Goal: Communication & Community: Answer question/provide support

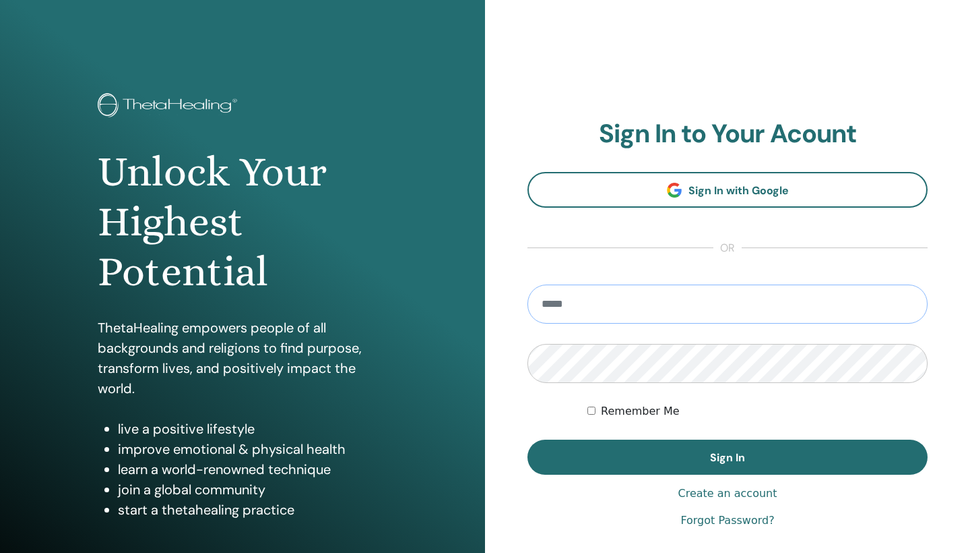
type input "**********"
click at [728, 457] on button "Sign In" at bounding box center [728, 456] width 400 height 35
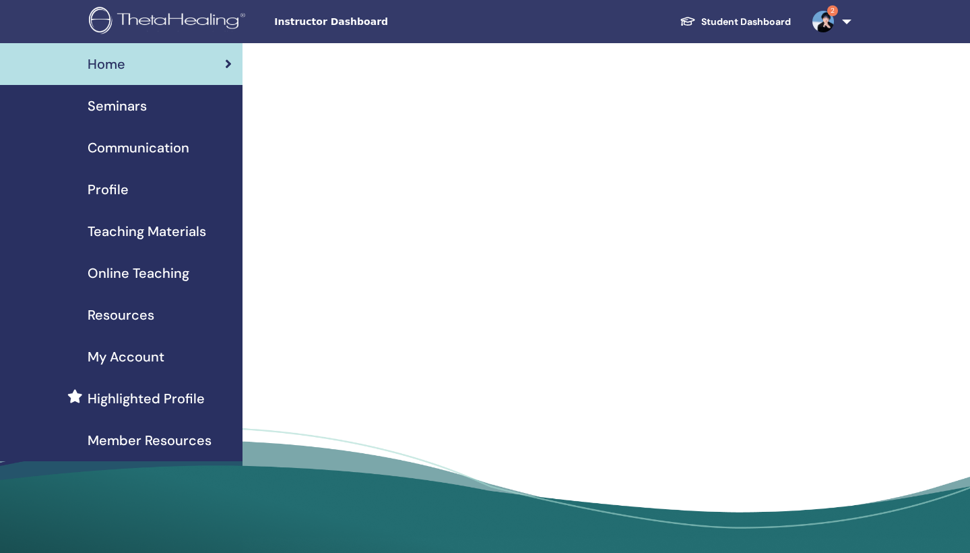
click at [831, 14] on span "2" at bounding box center [832, 10] width 11 height 11
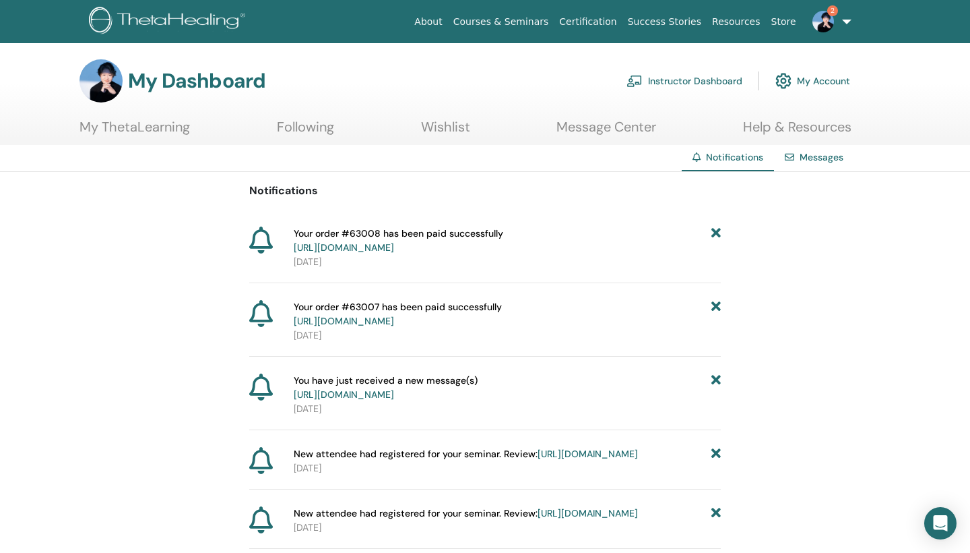
click at [715, 232] on icon at bounding box center [716, 240] width 9 height 28
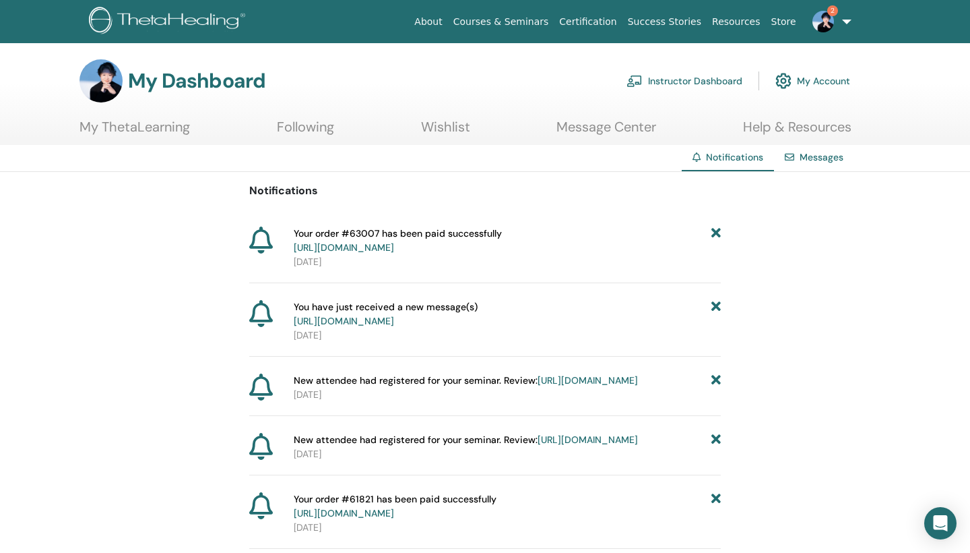
click at [716, 232] on icon at bounding box center [716, 240] width 9 height 28
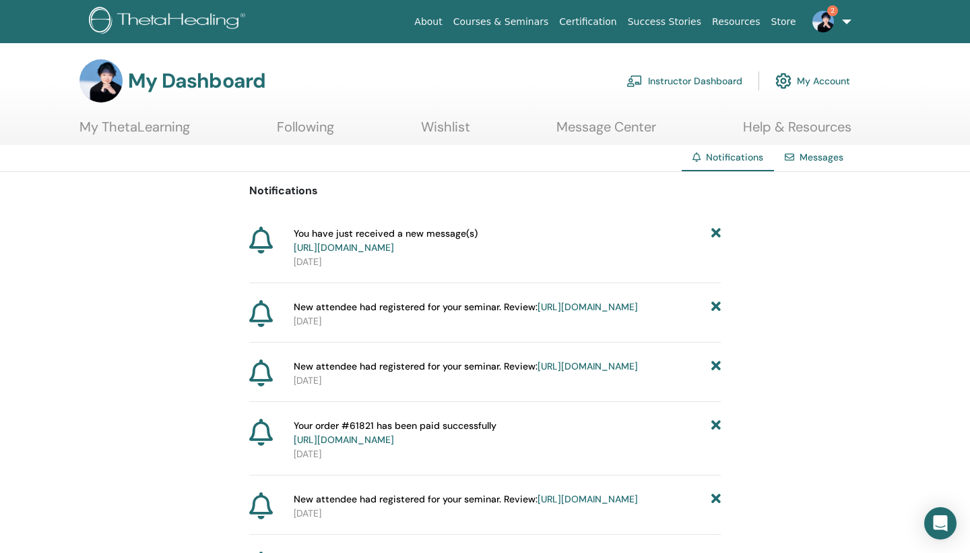
click at [831, 11] on span "2" at bounding box center [832, 10] width 11 height 11
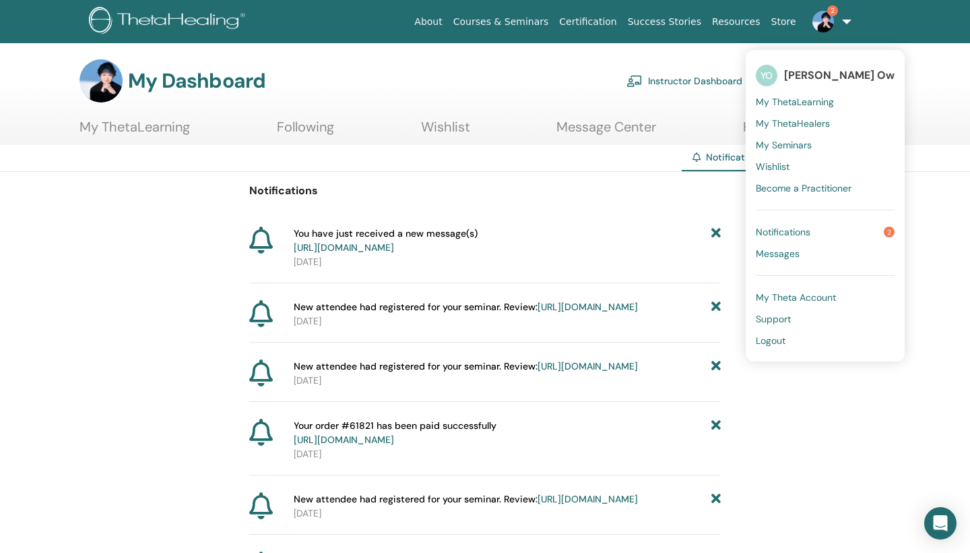
click at [394, 245] on link "[URL][DOMAIN_NAME]" at bounding box center [344, 247] width 100 height 12
